Goal: Task Accomplishment & Management: Complete application form

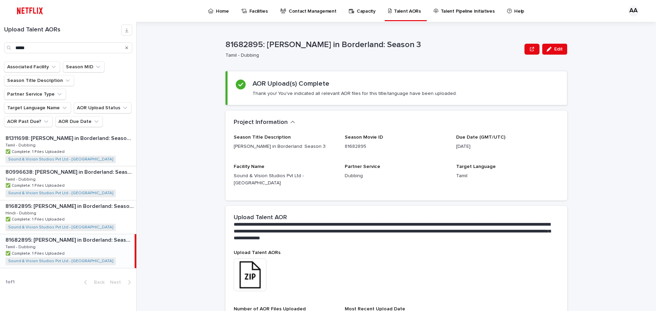
click at [13, 49] on div "*****" at bounding box center [68, 47] width 128 height 11
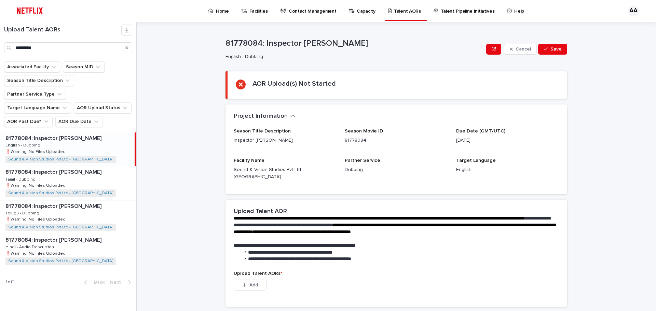
type input "*********"
click at [580, 87] on div "**********" at bounding box center [400, 166] width 511 height 289
click at [67, 234] on div "81778084: Inspector [PERSON_NAME] 81778084: Inspector [PERSON_NAME] Hindi - Aud…" at bounding box center [68, 250] width 136 height 33
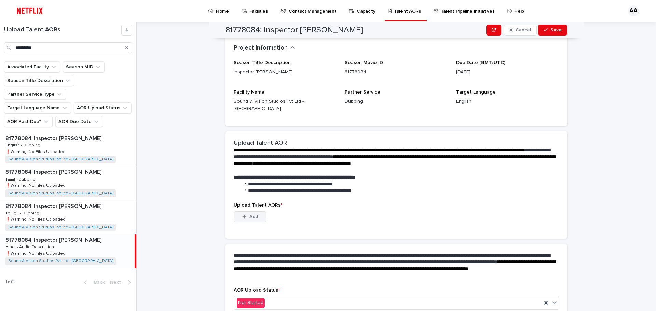
click at [245, 212] on button "Add" at bounding box center [250, 217] width 33 height 11
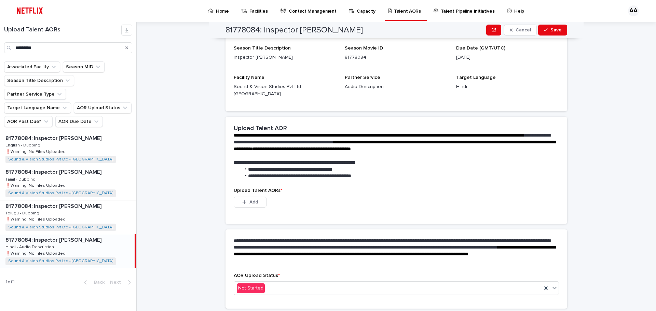
scroll to position [93, 0]
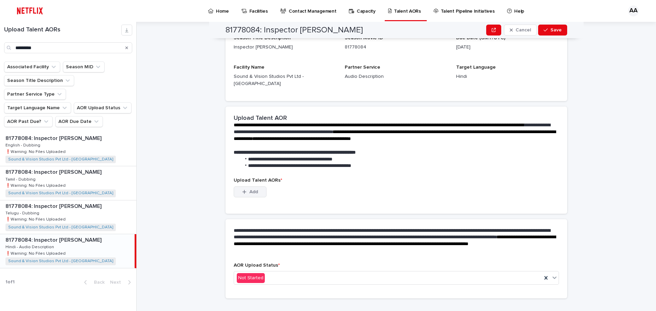
click at [243, 190] on icon "button" at bounding box center [245, 192] width 4 height 4
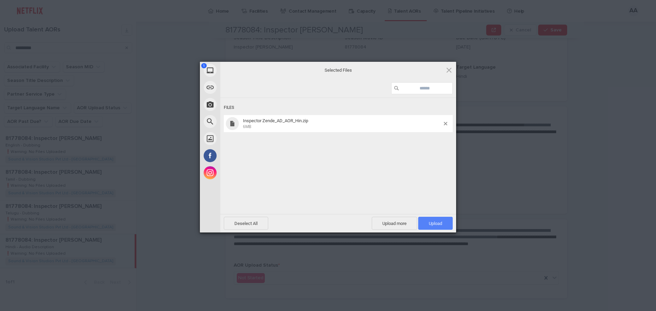
click at [435, 222] on span "Upload 1" at bounding box center [435, 223] width 13 height 5
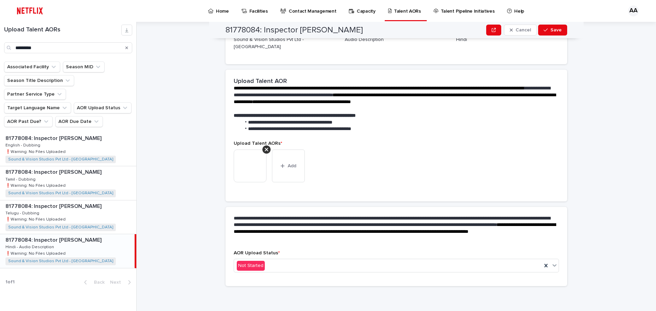
scroll to position [89, 0]
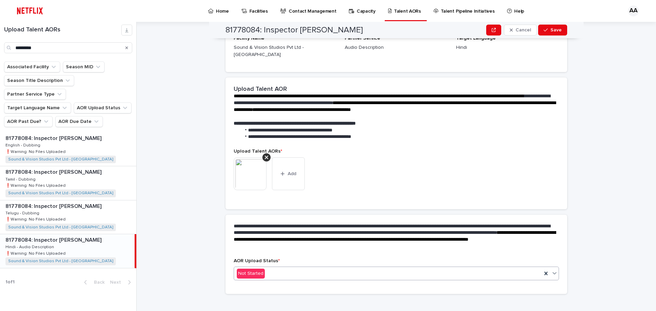
click at [264, 269] on div "Not Started" at bounding box center [388, 273] width 308 height 11
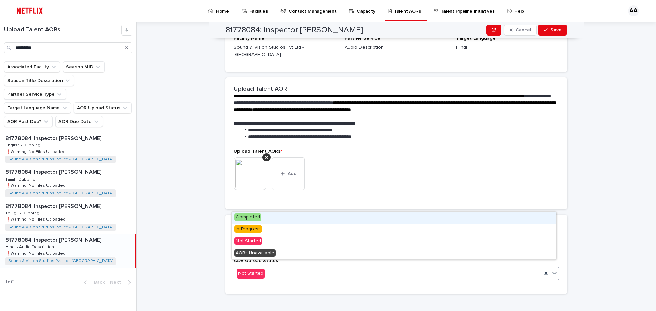
click at [249, 221] on div "Completed" at bounding box center [394, 218] width 325 height 12
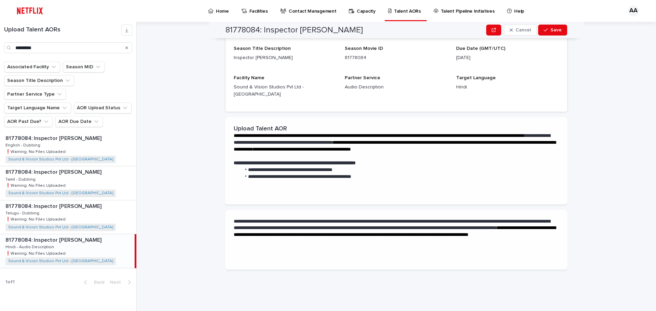
scroll to position [0, 0]
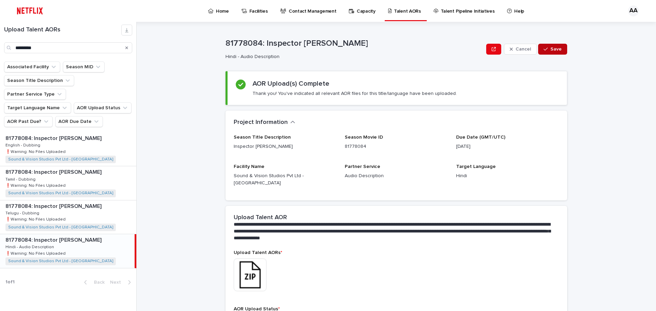
drag, startPoint x: 551, startPoint y: 48, endPoint x: 551, endPoint y: 52, distance: 3.8
click at [551, 48] on span "Save" at bounding box center [556, 49] width 11 height 5
click at [77, 169] on div "81778084: Inspector [PERSON_NAME] 81778084: Inspector [PERSON_NAME] Tamil - Dub…" at bounding box center [68, 182] width 136 height 33
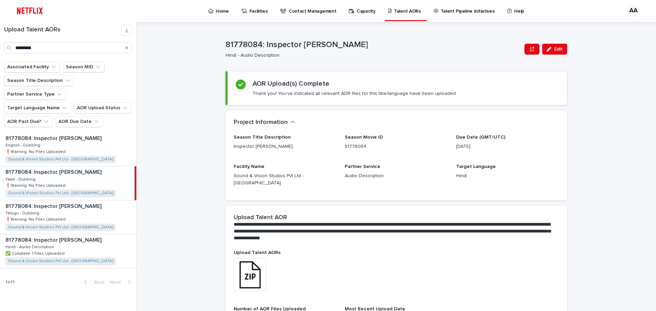
scroll to position [34, 0]
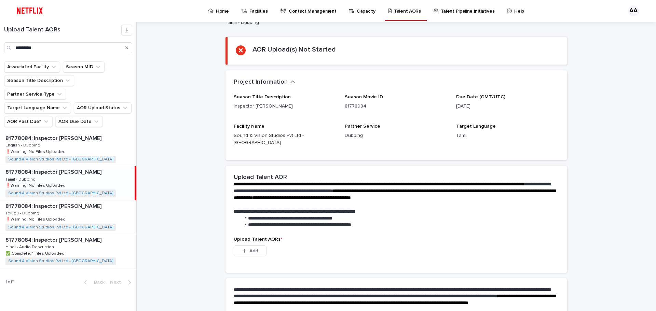
click at [100, 173] on div "81778084: Inspector [PERSON_NAME] 81778084: Inspector [PERSON_NAME] Tamil - Dub…" at bounding box center [67, 182] width 135 height 33
click at [40, 274] on div "1 of 1 Back Next" at bounding box center [68, 282] width 136 height 17
click at [77, 169] on div "81778084: Inspector [PERSON_NAME] 81778084: Inspector [PERSON_NAME] Tamil - Dub…" at bounding box center [67, 182] width 135 height 33
click at [101, 171] on div "81778084: Inspector [PERSON_NAME] 81778084: Inspector [PERSON_NAME] Tamil - Dub…" at bounding box center [67, 182] width 135 height 33
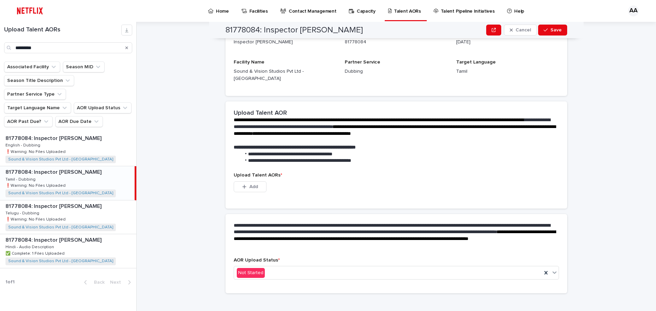
click at [251, 187] on div "Add" at bounding box center [250, 188] width 33 height 14
click at [250, 184] on button "Add" at bounding box center [250, 186] width 33 height 11
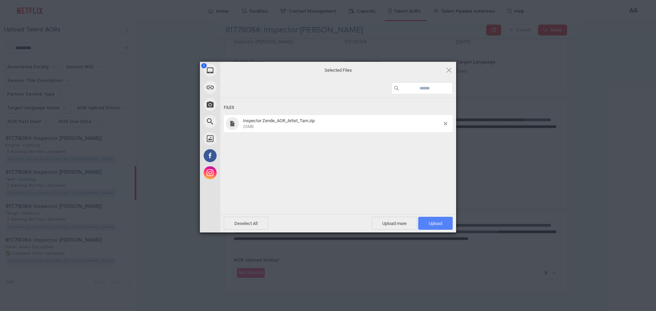
click at [429, 220] on span "Upload 1" at bounding box center [435, 223] width 35 height 13
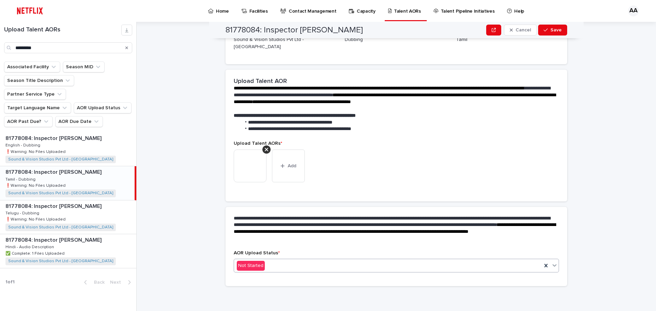
scroll to position [90, 0]
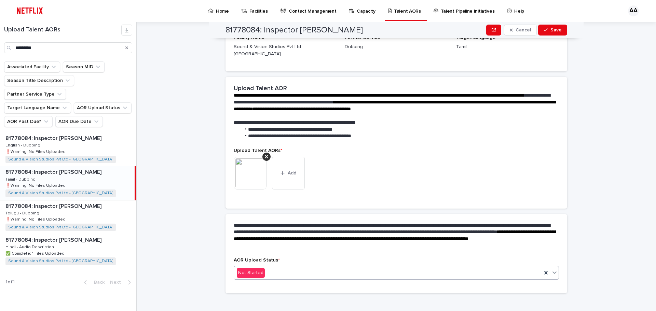
click at [277, 268] on div "Not Started" at bounding box center [388, 273] width 308 height 11
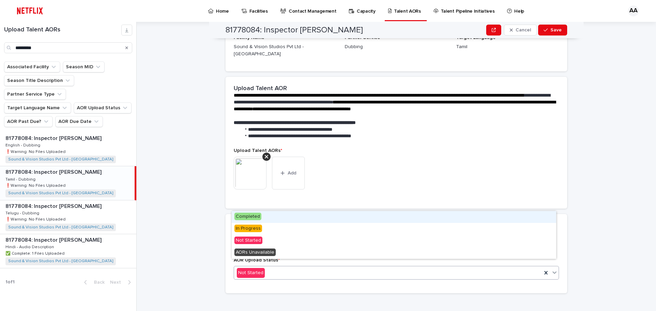
click at [257, 214] on div "**********" at bounding box center [397, 236] width 342 height 44
click at [289, 268] on div "Not Started" at bounding box center [388, 273] width 308 height 11
click at [256, 218] on span "Completed" at bounding box center [247, 217] width 27 height 8
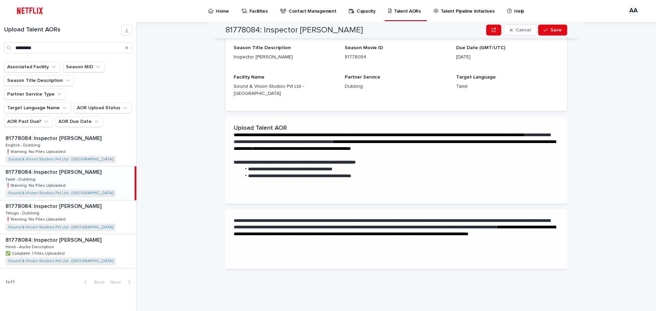
scroll to position [0, 0]
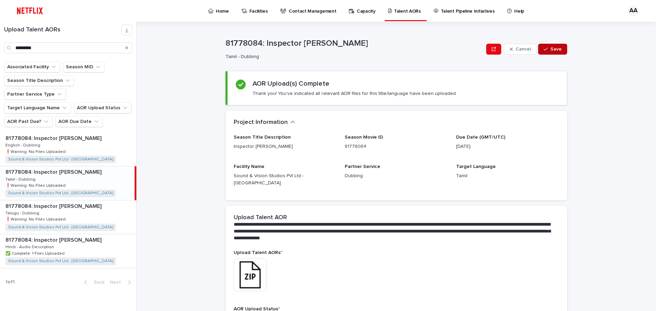
click at [555, 53] on button "Save" at bounding box center [552, 49] width 29 height 11
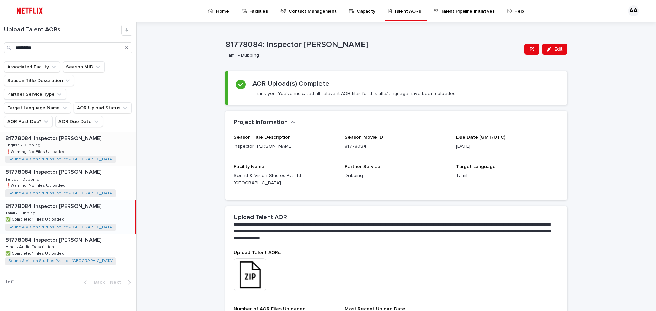
click at [30, 142] on p "English - Dubbing" at bounding box center [23, 145] width 36 height 6
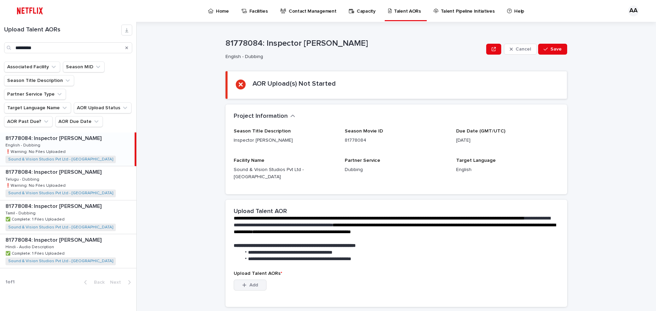
click at [255, 280] on button "Add" at bounding box center [250, 285] width 33 height 11
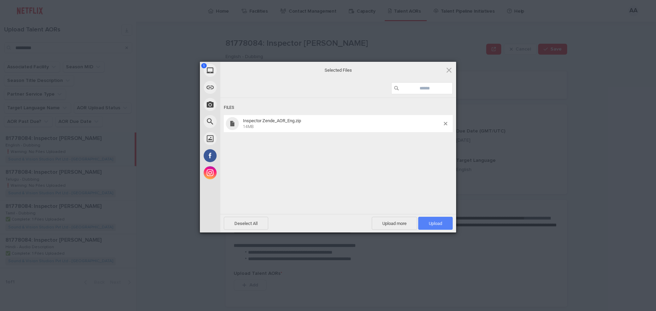
click at [441, 228] on span "Upload 1" at bounding box center [435, 223] width 35 height 13
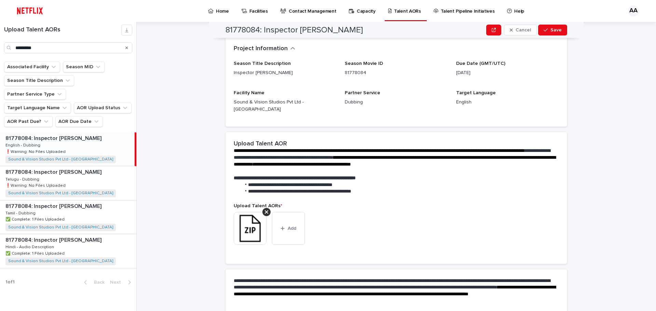
click at [286, 168] on p "**********" at bounding box center [395, 158] width 323 height 21
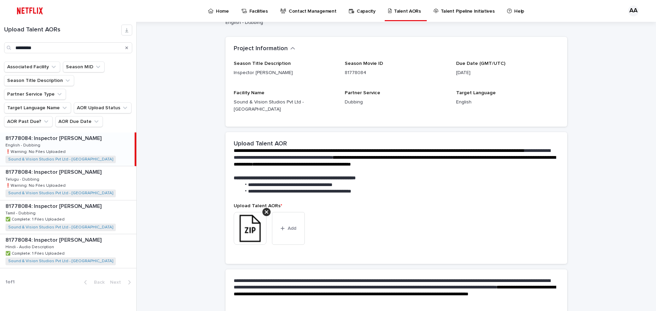
scroll to position [90, 0]
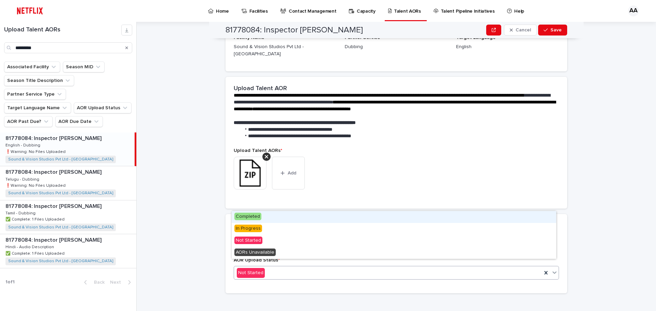
click at [282, 273] on div "AOR Upload Status * option Completed focused, 1 of 4. 4 results available. Use …" at bounding box center [396, 272] width 325 height 28
click at [258, 217] on span "Completed" at bounding box center [247, 217] width 27 height 8
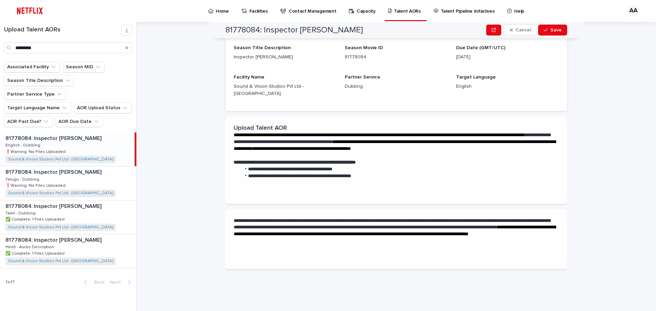
scroll to position [0, 0]
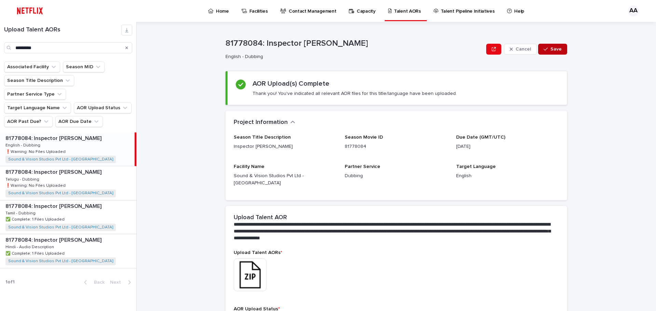
click at [559, 50] on span "Save" at bounding box center [556, 49] width 11 height 5
